Goal: Transaction & Acquisition: Purchase product/service

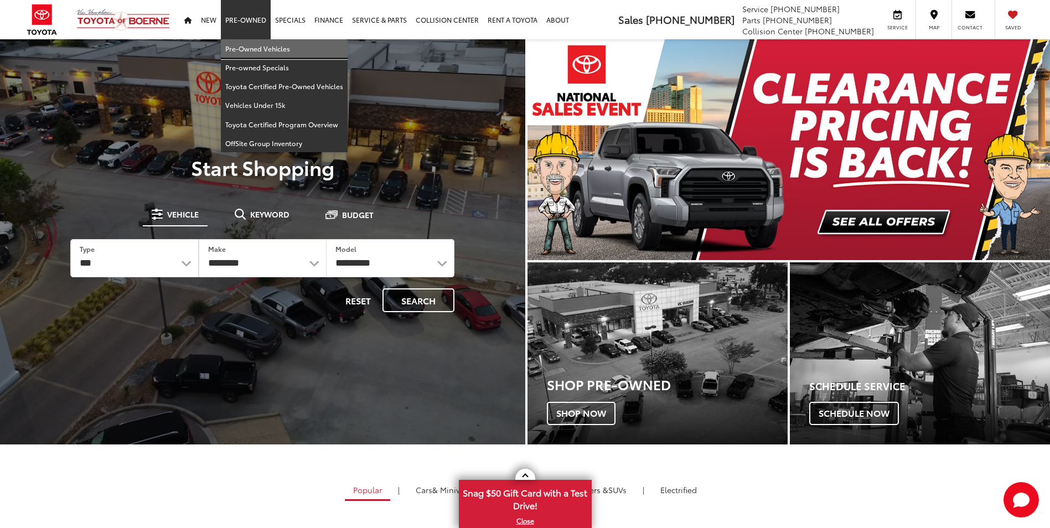
click at [252, 47] on link "Pre-Owned Vehicles" at bounding box center [284, 48] width 127 height 19
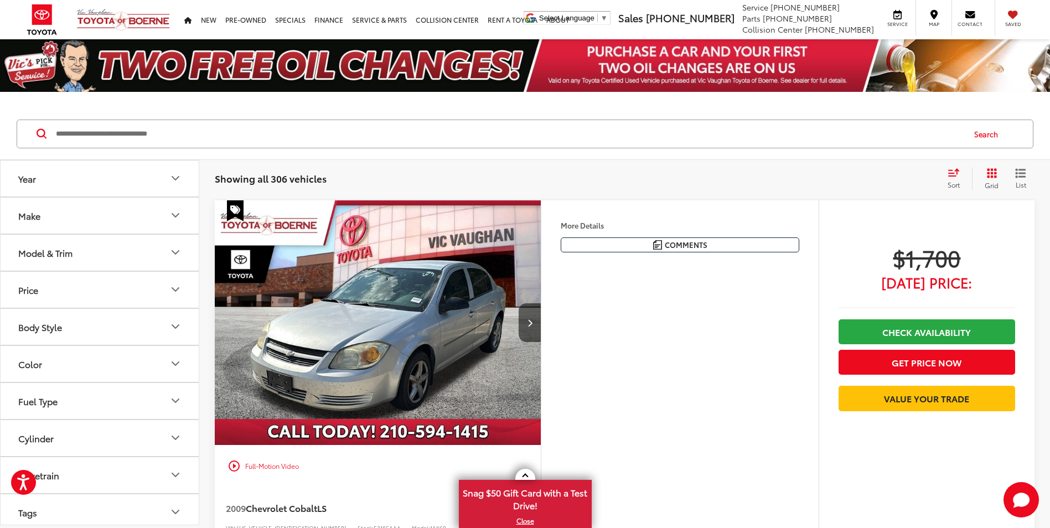
click at [61, 323] on div "Body Style" at bounding box center [40, 327] width 44 height 11
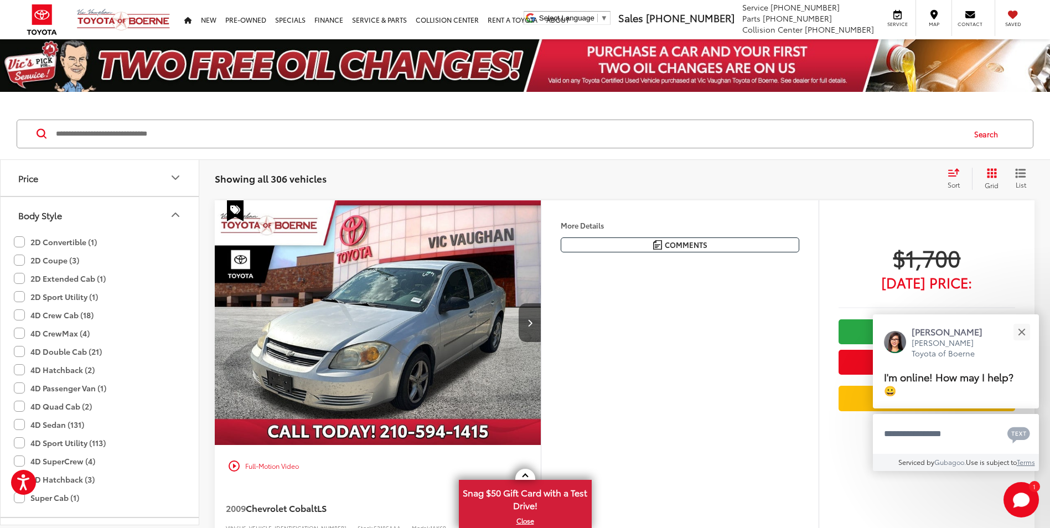
scroll to position [111, 0]
click at [69, 220] on button "Body Style" at bounding box center [100, 216] width 199 height 36
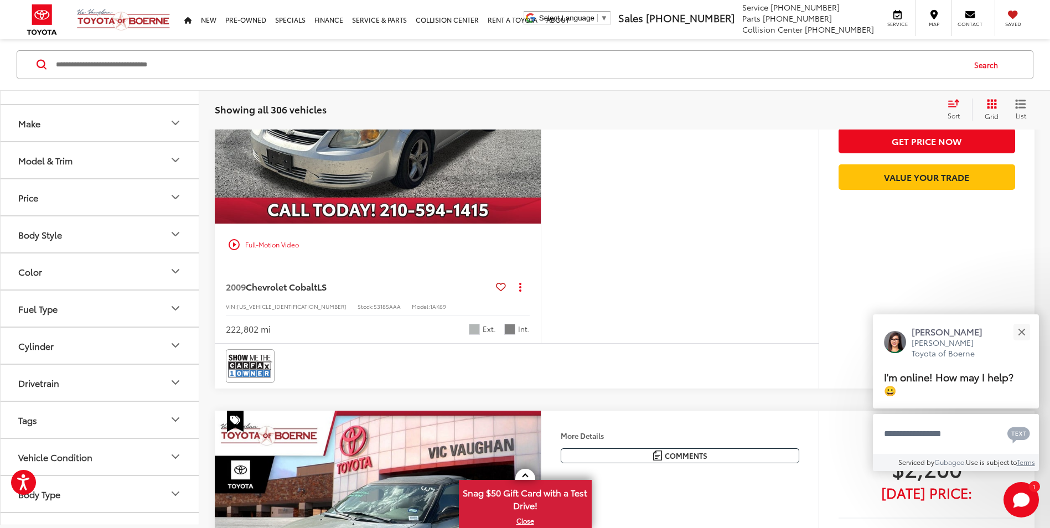
scroll to position [48, 0]
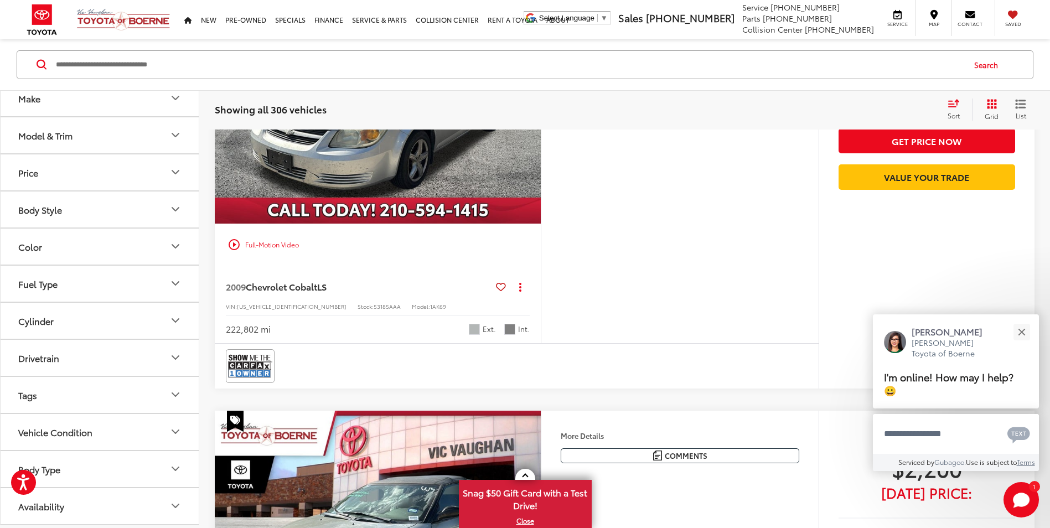
click at [107, 473] on button "Body Type" at bounding box center [100, 469] width 199 height 36
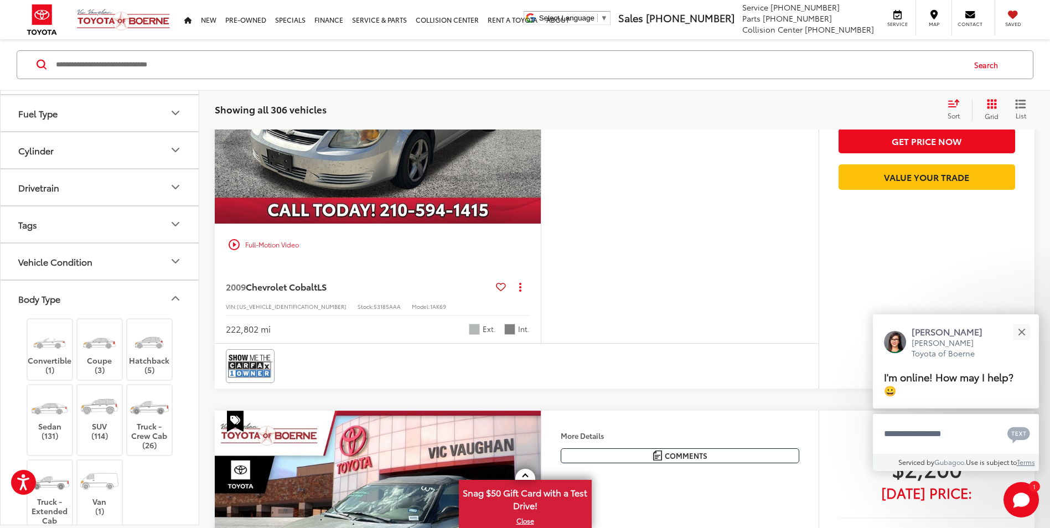
scroll to position [270, 0]
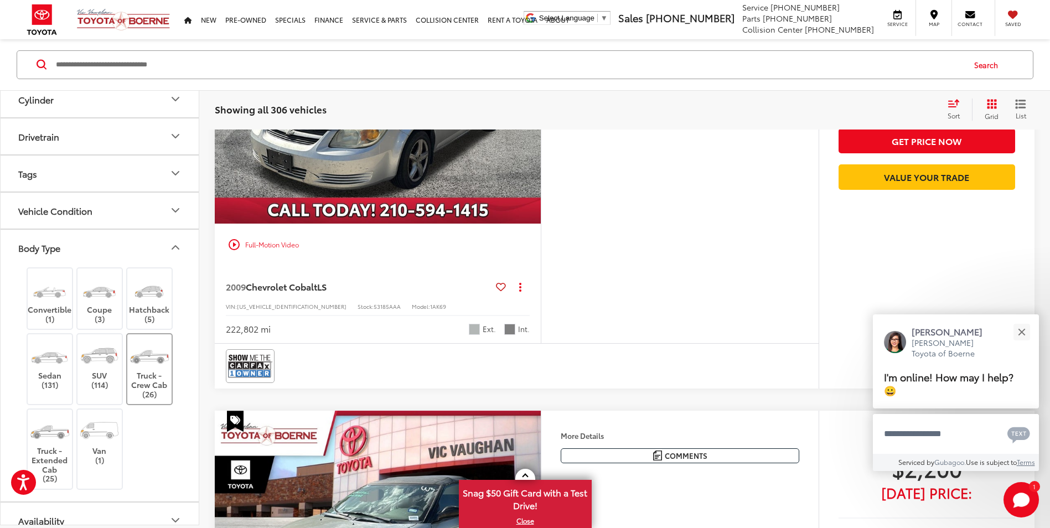
click at [158, 390] on label "Truck - Crew Cab (26)" at bounding box center [149, 369] width 45 height 59
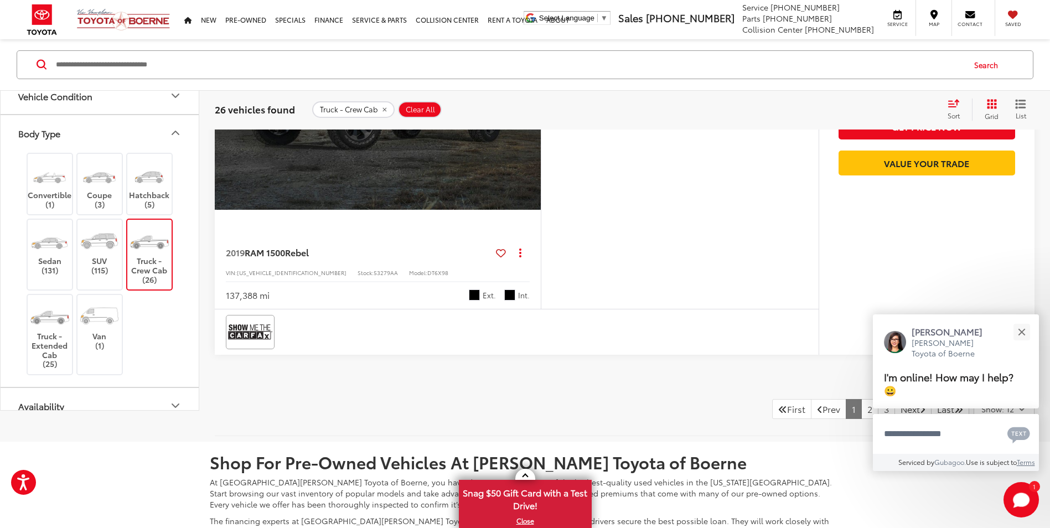
scroll to position [4831, 0]
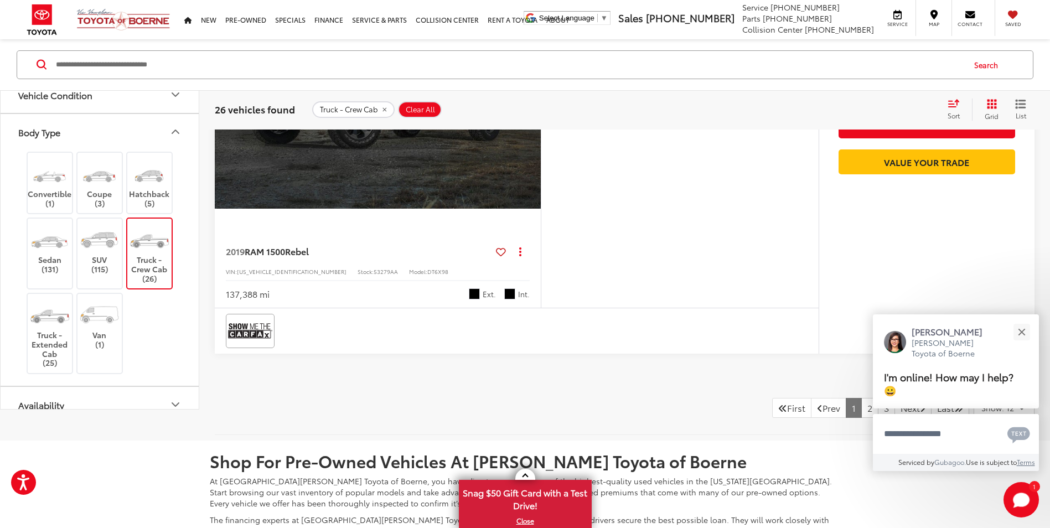
click at [156, 245] on img at bounding box center [149, 239] width 42 height 31
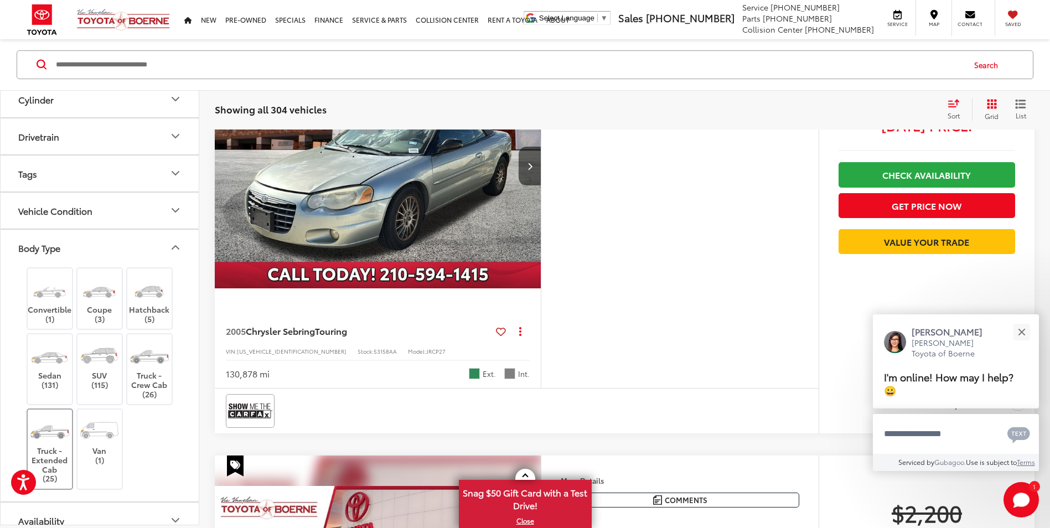
scroll to position [69, 0]
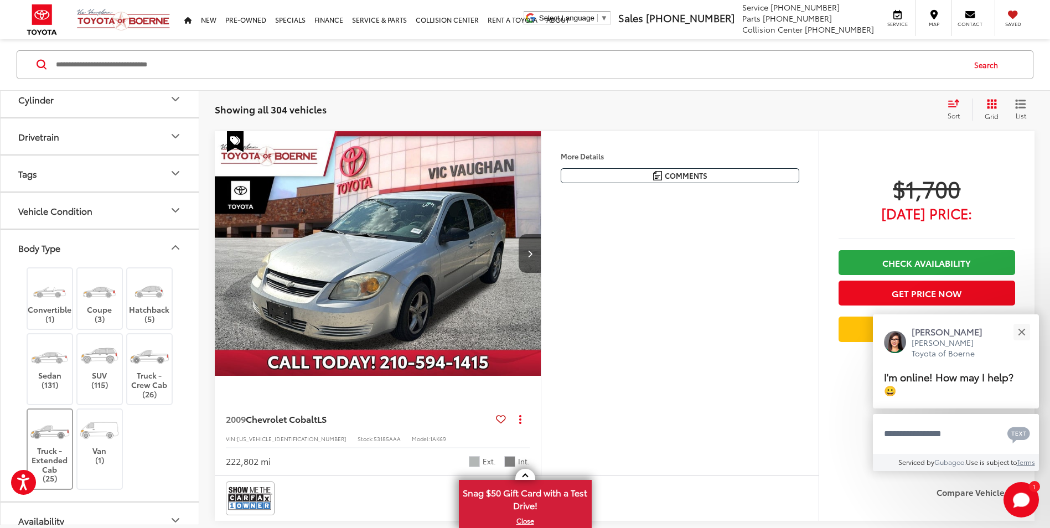
click at [59, 436] on img at bounding box center [50, 430] width 42 height 31
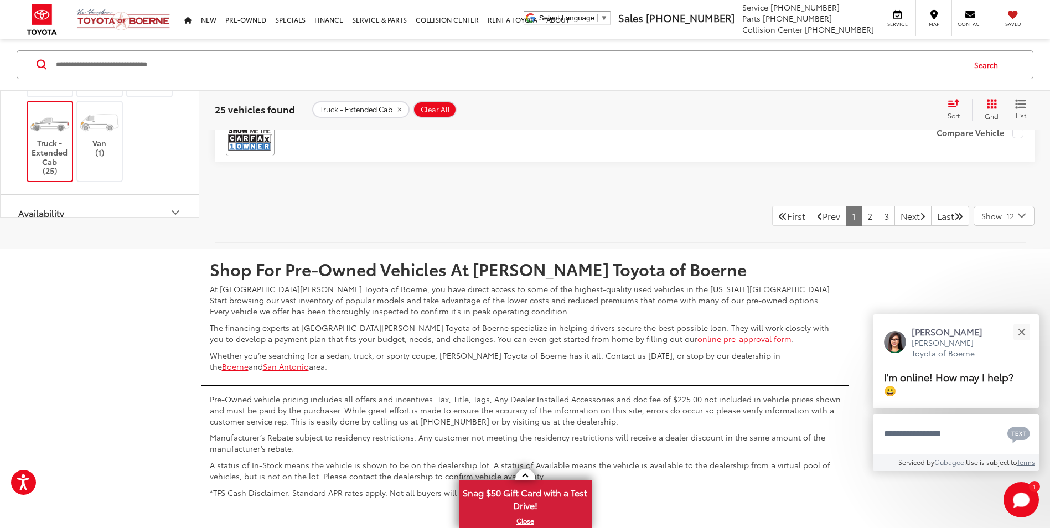
scroll to position [5108, 0]
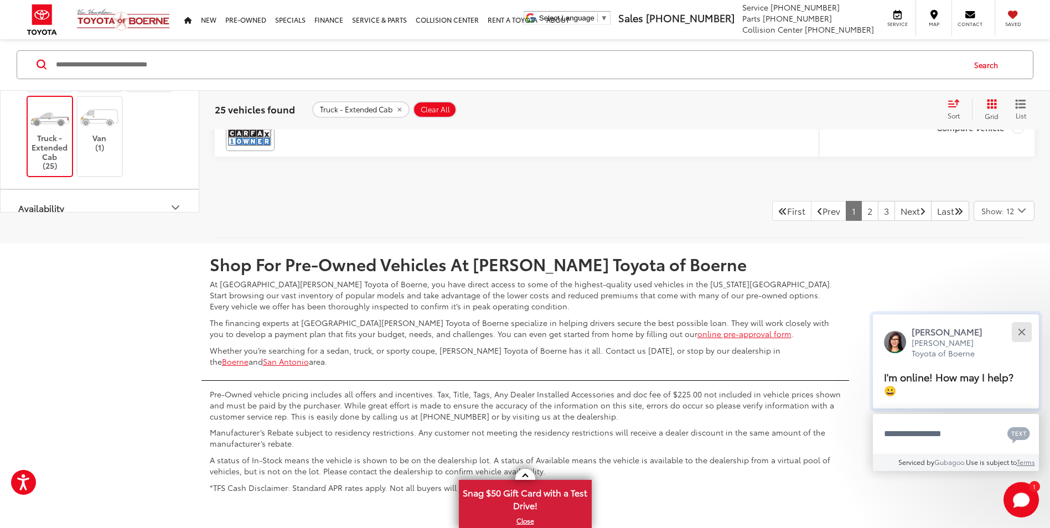
click at [1020, 328] on button "Close" at bounding box center [1022, 332] width 24 height 24
